Goal: Task Accomplishment & Management: Use online tool/utility

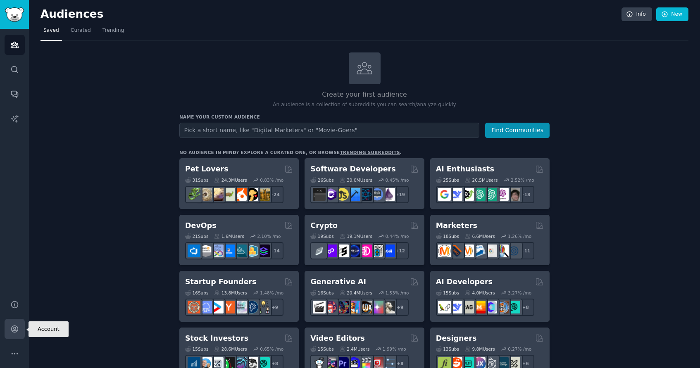
click at [13, 334] on link "Account" at bounding box center [15, 329] width 20 height 20
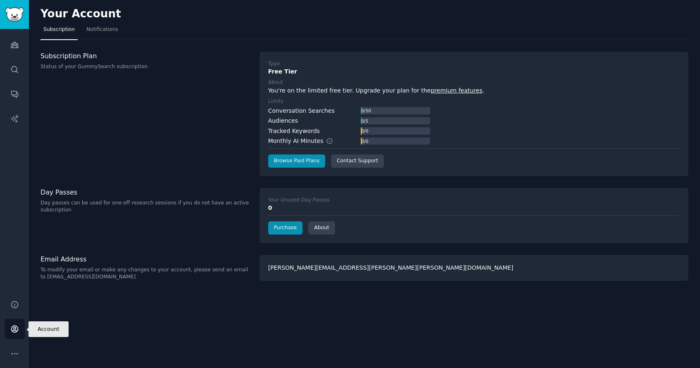
click at [13, 334] on link "Account" at bounding box center [15, 329] width 20 height 20
click at [18, 39] on link "Audiences" at bounding box center [15, 45] width 20 height 20
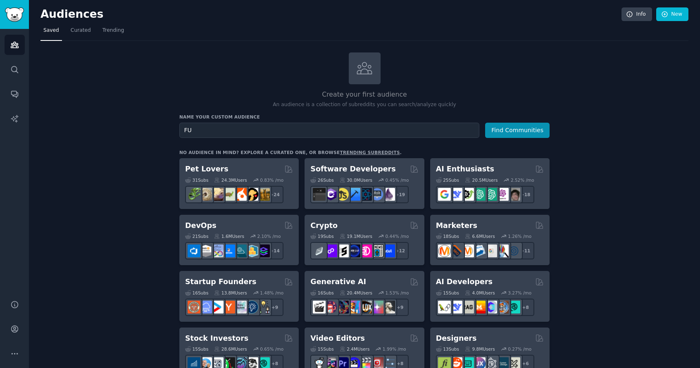
type input "F"
type input "f"
type input "business funding"
click at [519, 128] on button "Find Communities" at bounding box center [517, 130] width 64 height 15
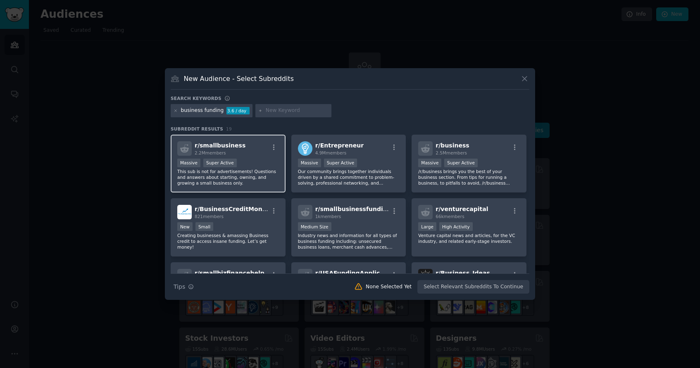
click at [234, 180] on p "This sub is not for advertisements! Questions and answers about starting, ownin…" at bounding box center [228, 177] width 102 height 17
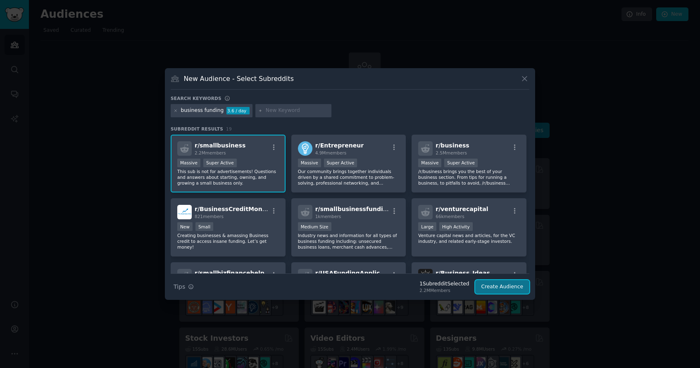
click at [488, 286] on button "Create Audience" at bounding box center [502, 287] width 55 height 14
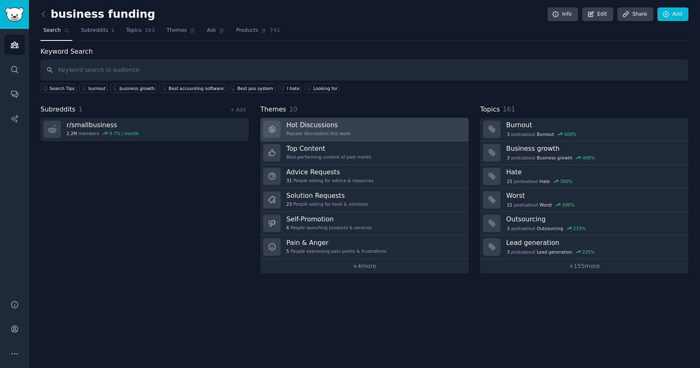
click at [391, 130] on link "Hot Discussions Popular discussions this week" at bounding box center [364, 130] width 208 height 24
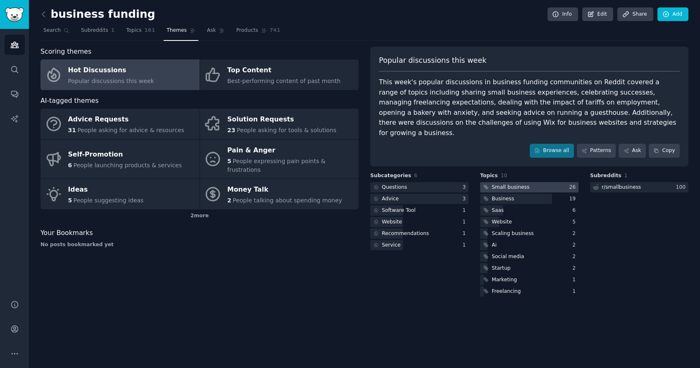
click at [525, 184] on div "Small business" at bounding box center [511, 187] width 38 height 7
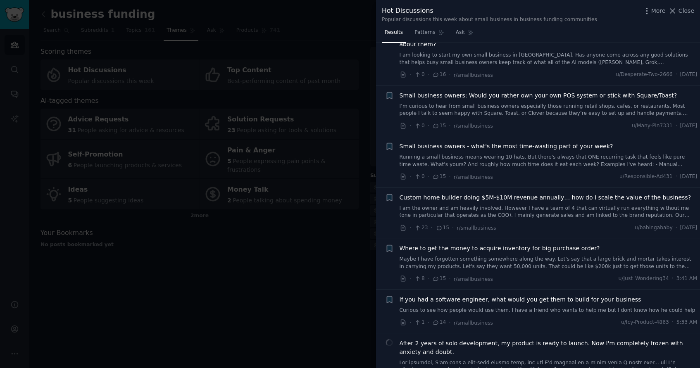
scroll to position [1180, 0]
click at [522, 243] on span "Where to get the money to acquire inventory for big purchase order?" at bounding box center [500, 247] width 200 height 9
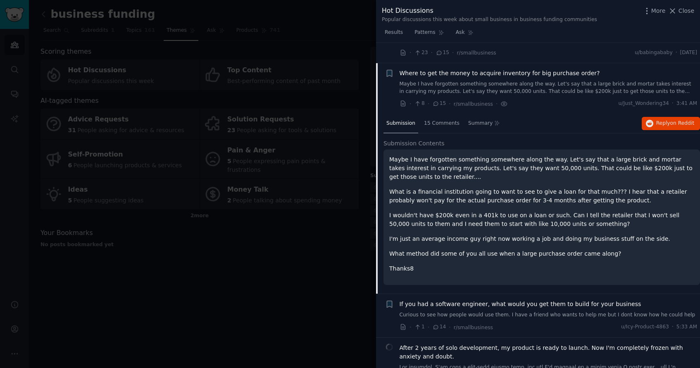
scroll to position [1358, 0]
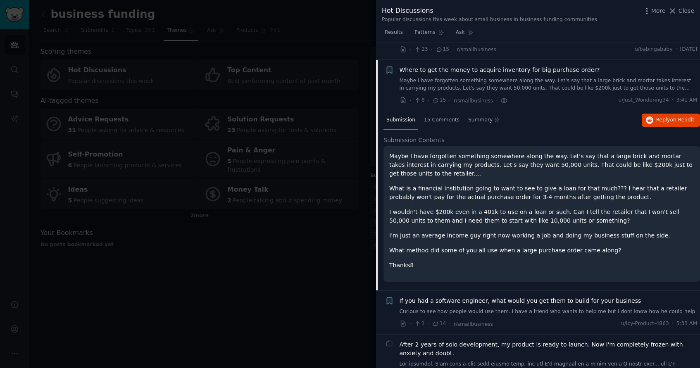
click at [460, 152] on p "Maybe I have forgotten something somewhere along the way. Let's say that a larg…" at bounding box center [541, 165] width 305 height 26
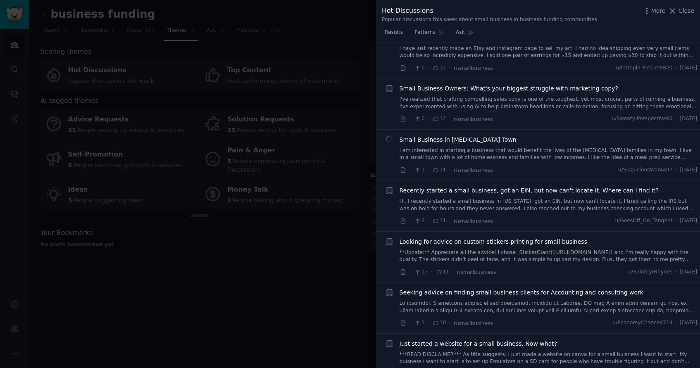
scroll to position [2219, 0]
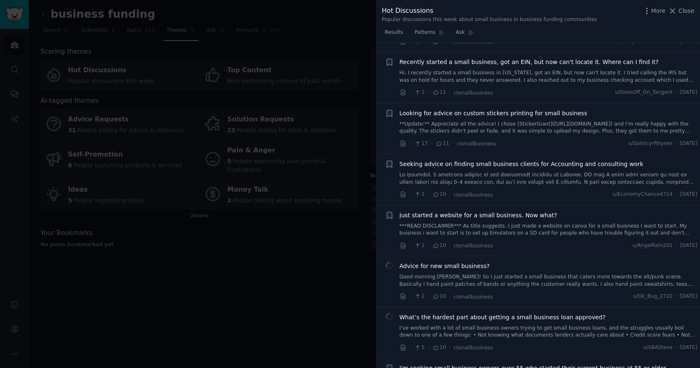
click at [547, 325] on link "I’ve worked with a lot of small business owners trying to get small business lo…" at bounding box center [549, 332] width 298 height 14
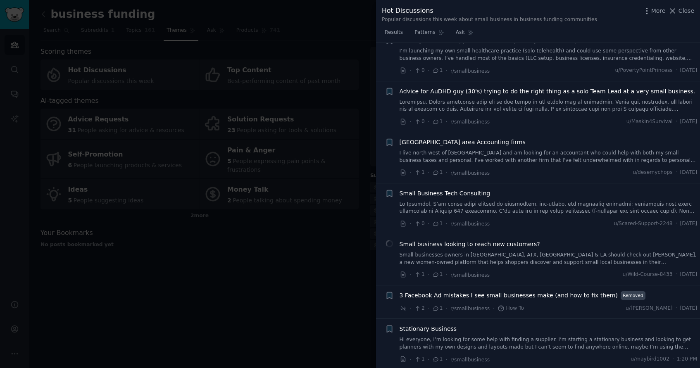
scroll to position [4864, 0]
click at [203, 261] on div at bounding box center [350, 184] width 700 height 368
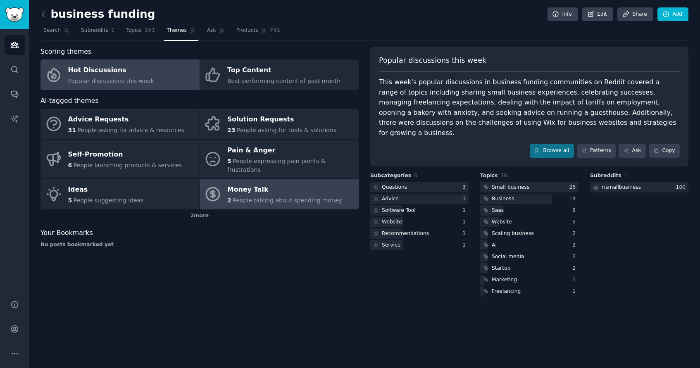
click at [232, 196] on div "2 People talking about spending money" at bounding box center [284, 200] width 115 height 9
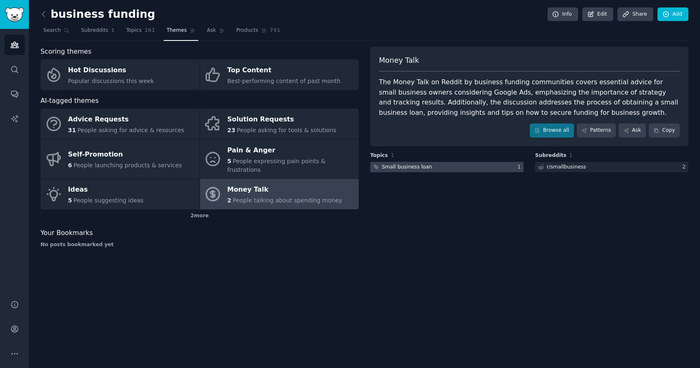
click at [479, 168] on div at bounding box center [446, 167] width 153 height 10
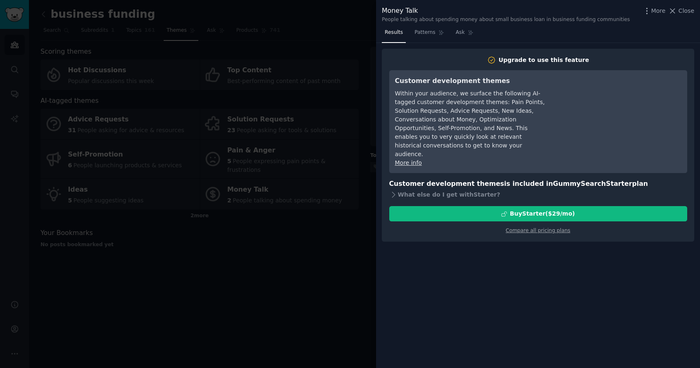
click at [284, 259] on div at bounding box center [350, 184] width 700 height 368
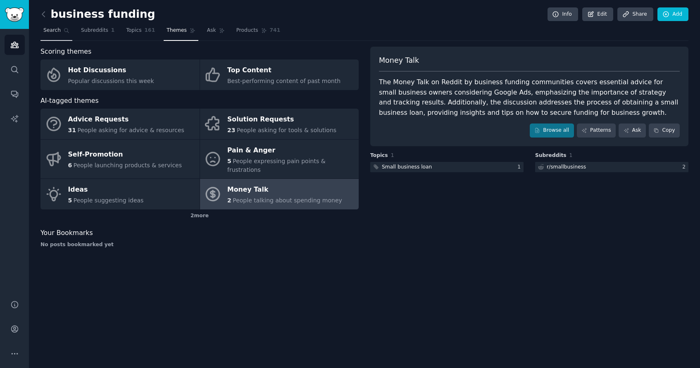
click at [49, 30] on span "Search" at bounding box center [51, 30] width 17 height 7
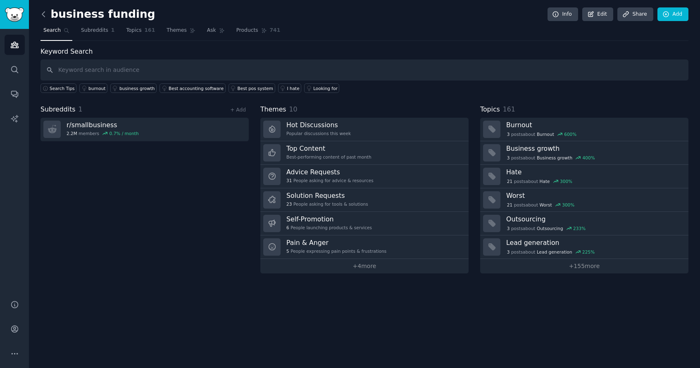
click at [44, 11] on icon at bounding box center [43, 14] width 9 height 9
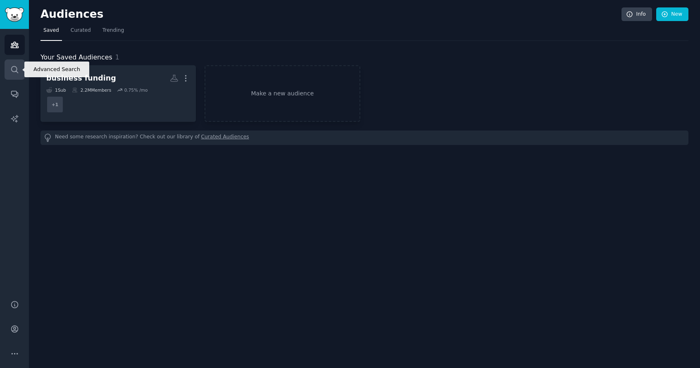
click at [12, 69] on icon "Sidebar" at bounding box center [14, 69] width 9 height 9
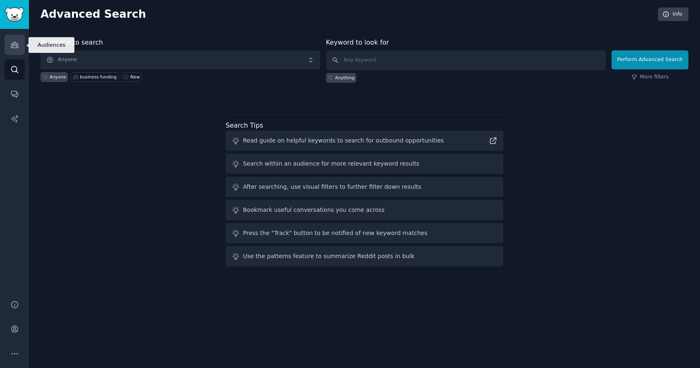
click at [18, 51] on link "Audiences" at bounding box center [15, 45] width 20 height 20
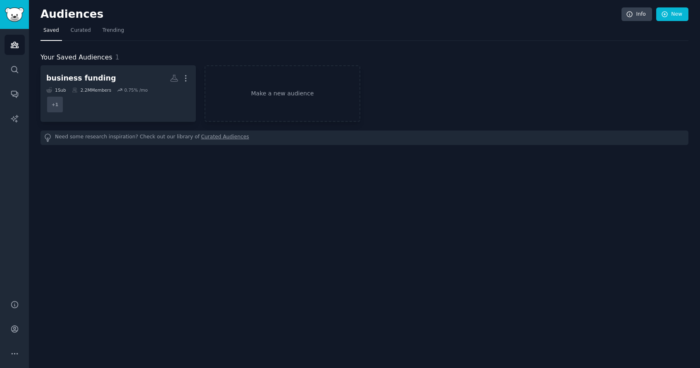
click at [201, 141] on link "Curated Audiences" at bounding box center [225, 138] width 48 height 9
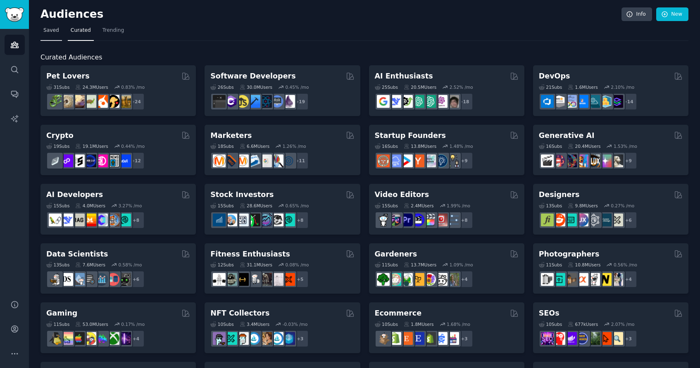
click at [49, 26] on link "Saved" at bounding box center [51, 32] width 21 height 17
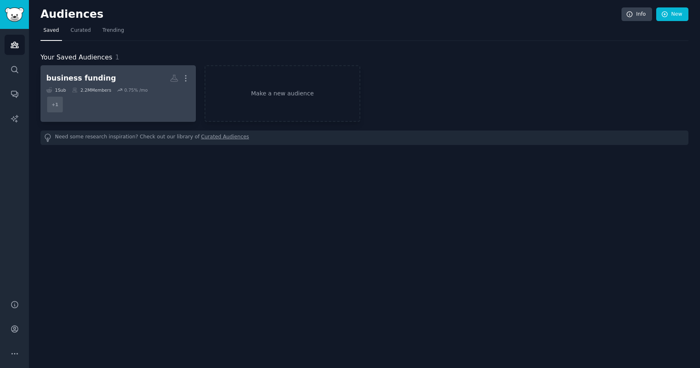
click at [120, 104] on dd "+ 1" at bounding box center [118, 104] width 144 height 23
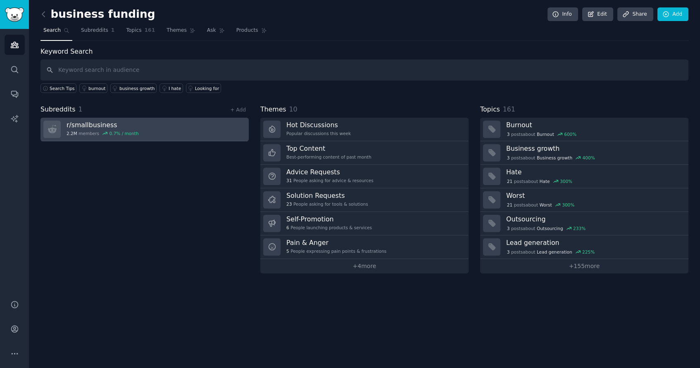
click at [104, 122] on h3 "r/ smallbusiness" at bounding box center [103, 125] width 72 height 9
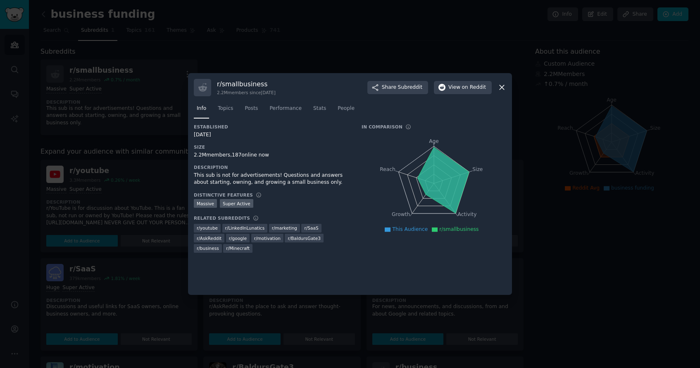
click at [143, 205] on div at bounding box center [350, 184] width 700 height 368
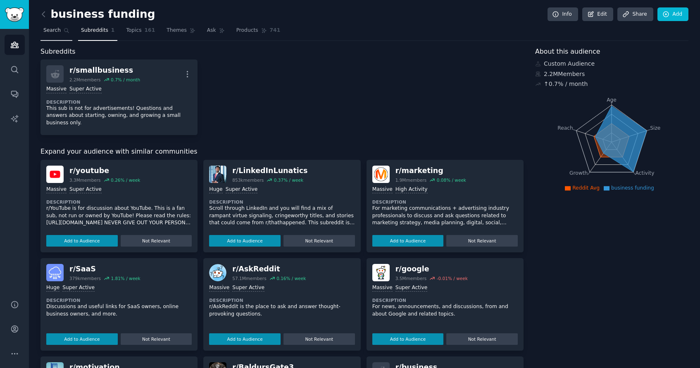
click at [52, 36] on link "Search" at bounding box center [57, 32] width 32 height 17
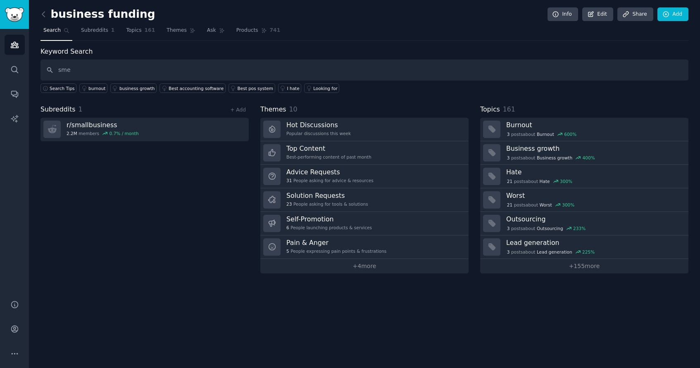
drag, startPoint x: 249, startPoint y: 73, endPoint x: 27, endPoint y: 36, distance: 225.3
click at [27, 36] on div "Advanced Search Audiences Search Conversations AI Reports Help Account More bus…" at bounding box center [350, 184] width 700 height 368
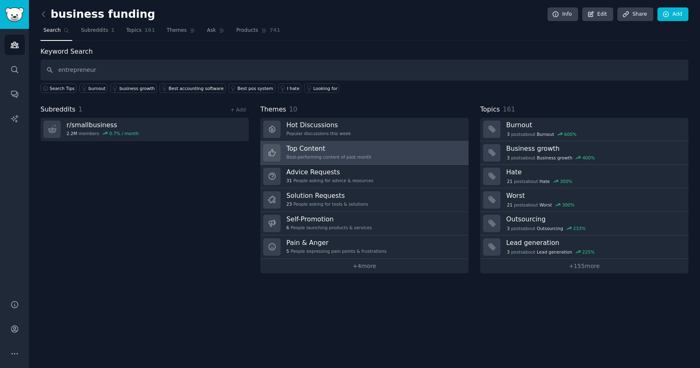
type input "entrepreneur"
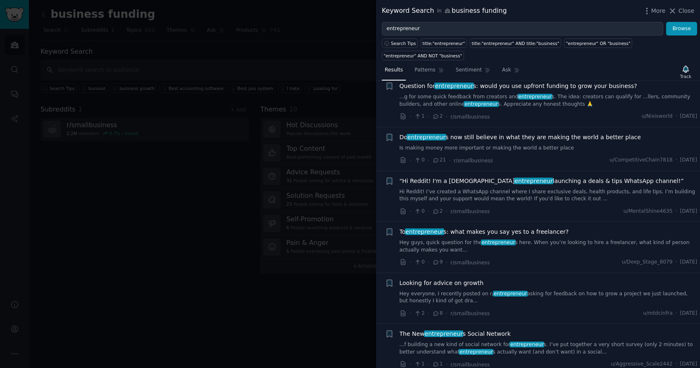
scroll to position [181, 0]
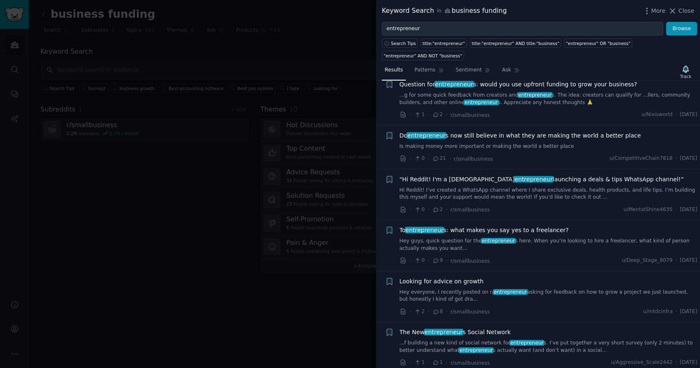
click at [297, 310] on div at bounding box center [350, 184] width 700 height 368
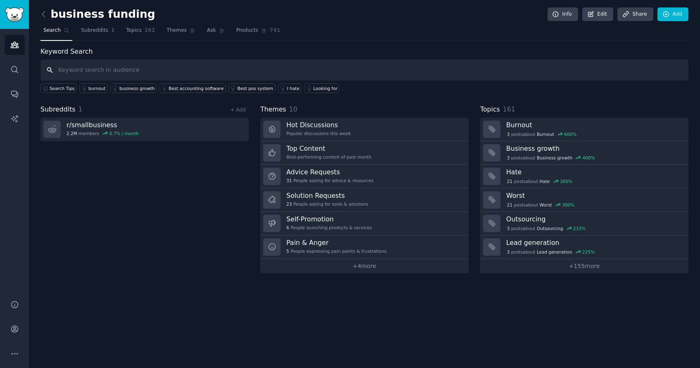
click at [66, 62] on input "text" at bounding box center [365, 70] width 648 height 21
click at [83, 67] on input "text" at bounding box center [365, 70] width 648 height 21
click at [50, 28] on span "Search" at bounding box center [51, 30] width 17 height 7
click at [42, 18] on icon at bounding box center [43, 14] width 9 height 9
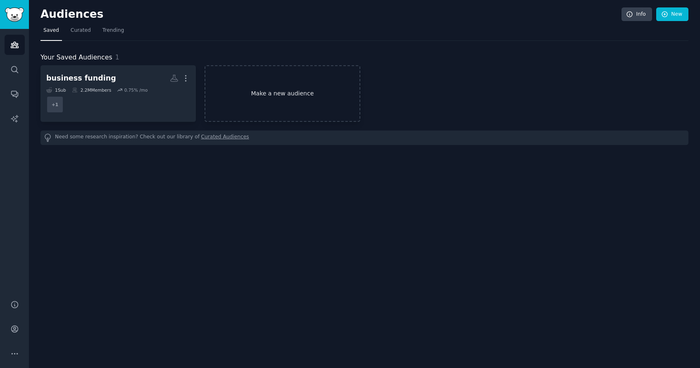
click at [275, 119] on link "Make a new audience" at bounding box center [282, 93] width 155 height 57
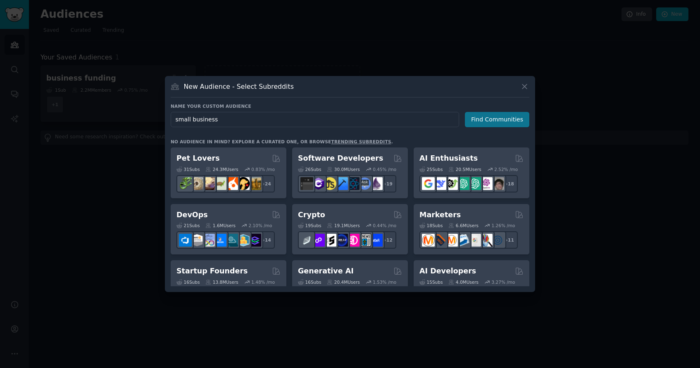
type input "small business"
click at [505, 117] on button "Find Communities" at bounding box center [497, 119] width 64 height 15
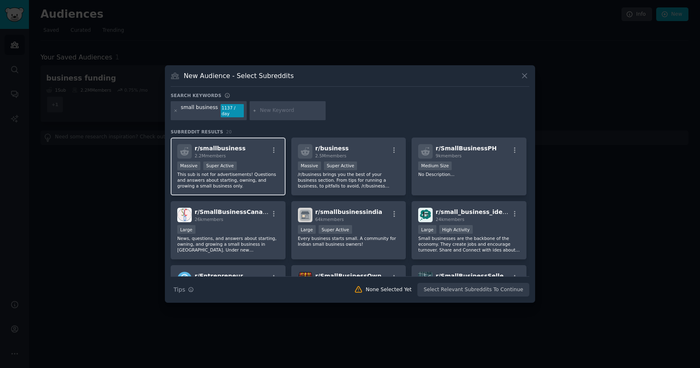
click at [255, 156] on div "r/ smallbusiness 2.2M members Massive Super Active This sub is not for advertis…" at bounding box center [228, 167] width 115 height 58
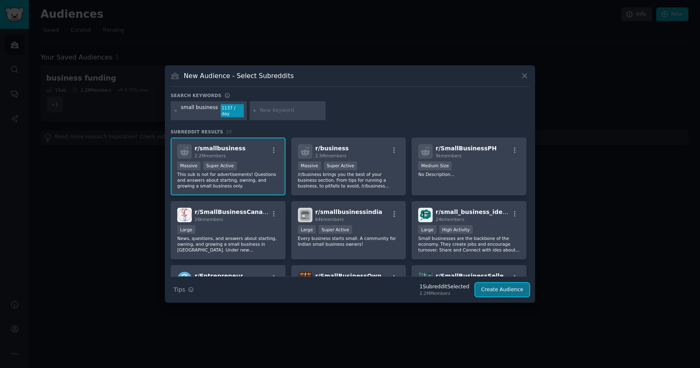
click at [506, 289] on button "Create Audience" at bounding box center [502, 290] width 55 height 14
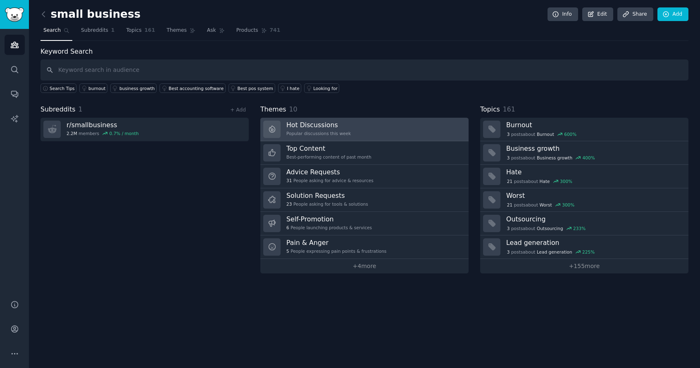
click at [410, 134] on link "Hot Discussions Popular discussions this week" at bounding box center [364, 130] width 208 height 24
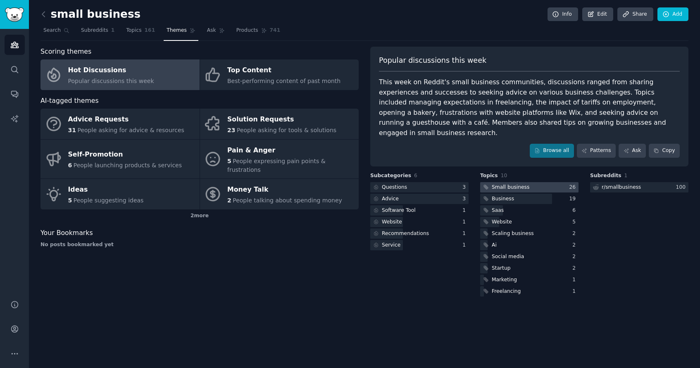
click at [505, 184] on div "Small business" at bounding box center [511, 187] width 38 height 7
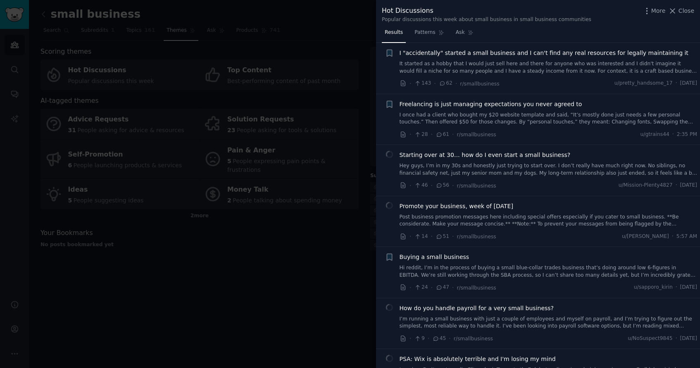
scroll to position [13, 0]
